Goal: Information Seeking & Learning: Compare options

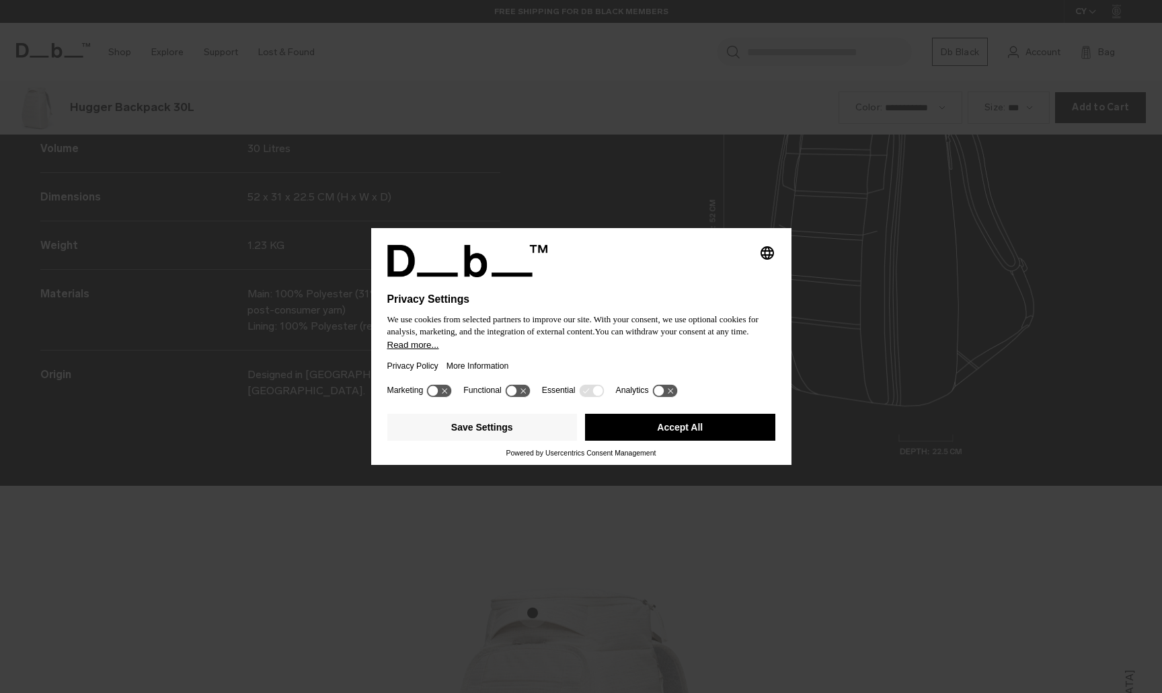
scroll to position [2078, 0]
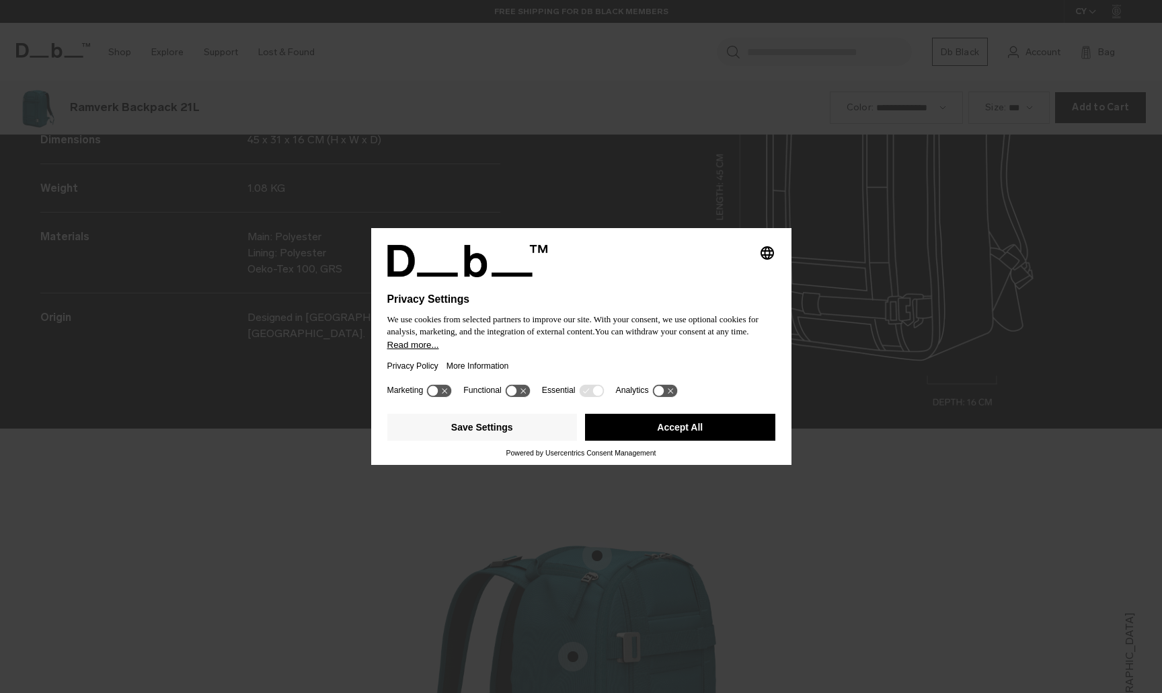
scroll to position [2078, 0]
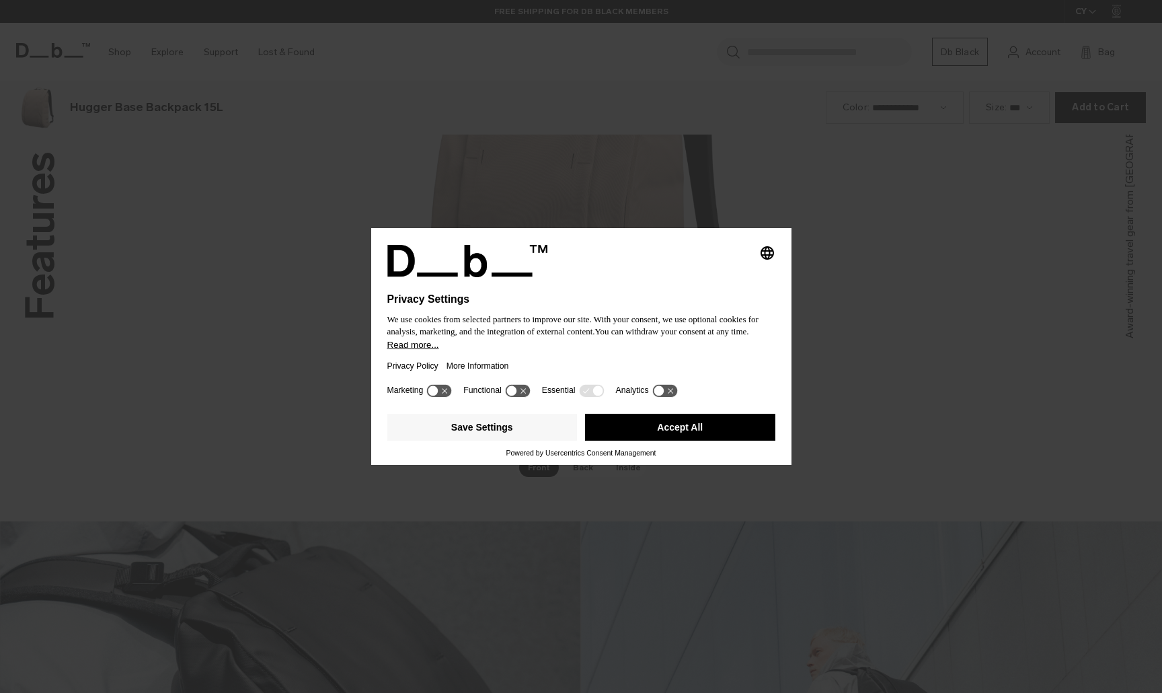
scroll to position [2078, 0]
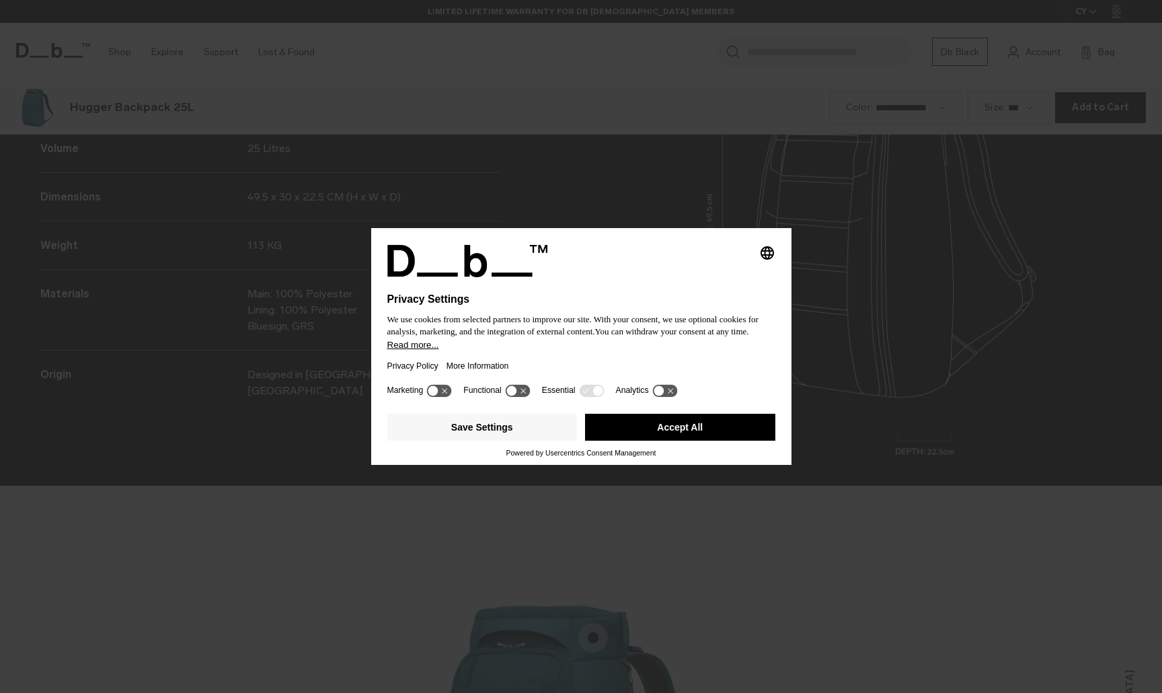
scroll to position [2078, 0]
